Goal: Task Accomplishment & Management: Use online tool/utility

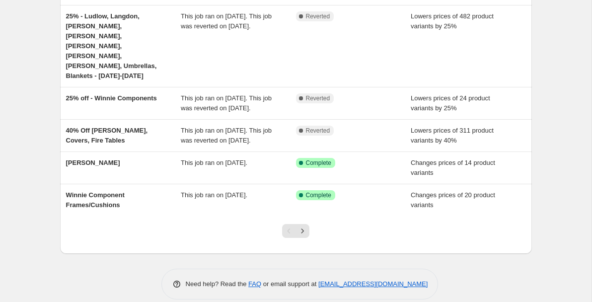
scroll to position [299, 0]
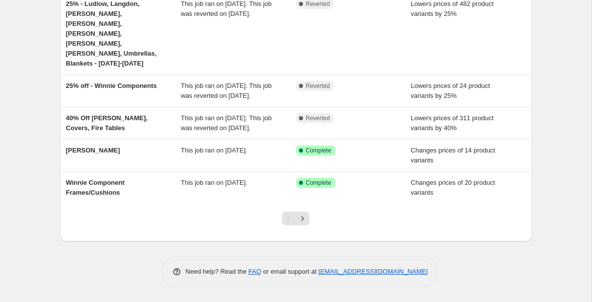
click at [303, 225] on div at bounding box center [296, 223] width 40 height 38
click at [303, 221] on icon "Next" at bounding box center [302, 218] width 10 height 10
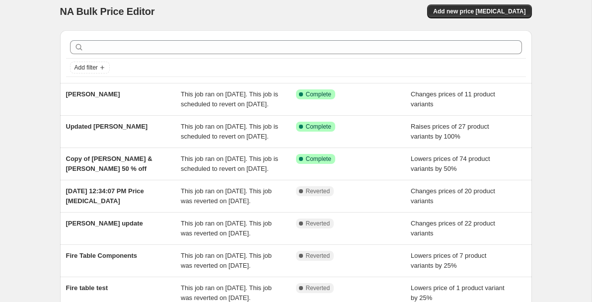
scroll to position [10, 0]
